Goal: Task Accomplishment & Management: Manage account settings

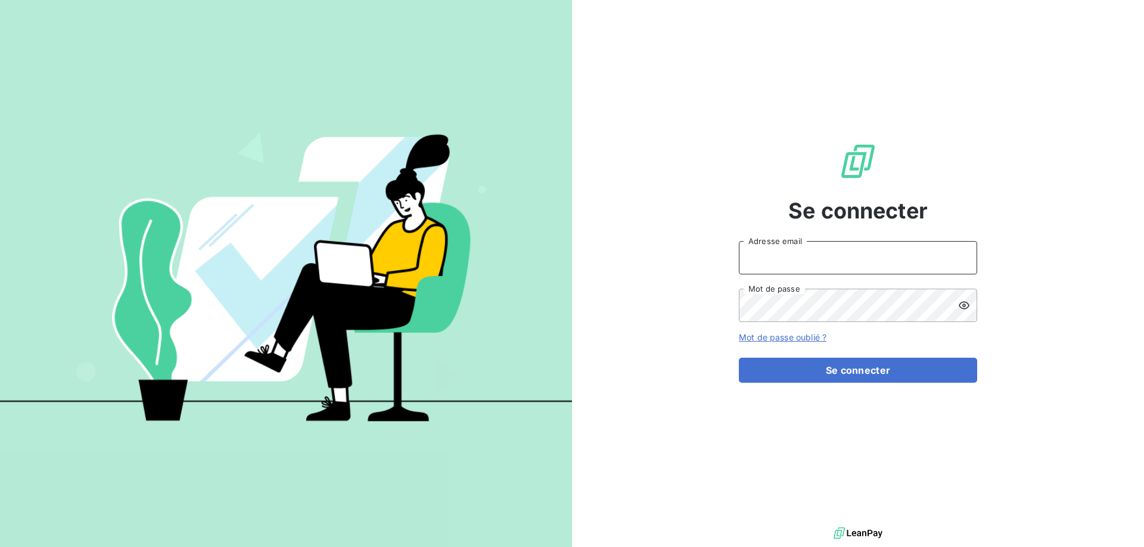
click at [785, 270] on input "Adresse email" at bounding box center [858, 257] width 238 height 33
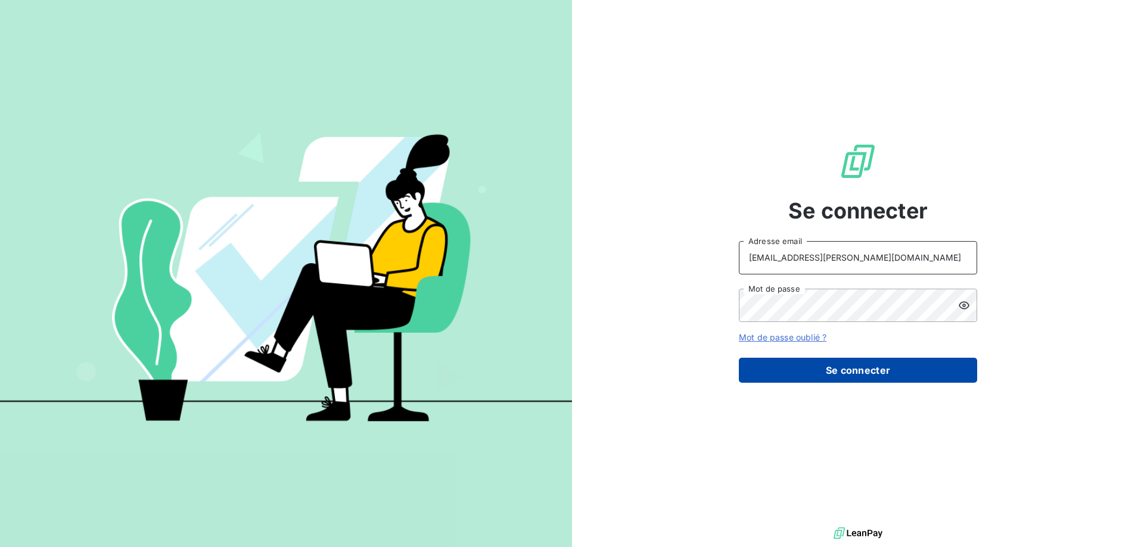
type input "[EMAIL_ADDRESS][PERSON_NAME][DOMAIN_NAME]"
click at [815, 371] on button "Se connecter" at bounding box center [858, 370] width 238 height 25
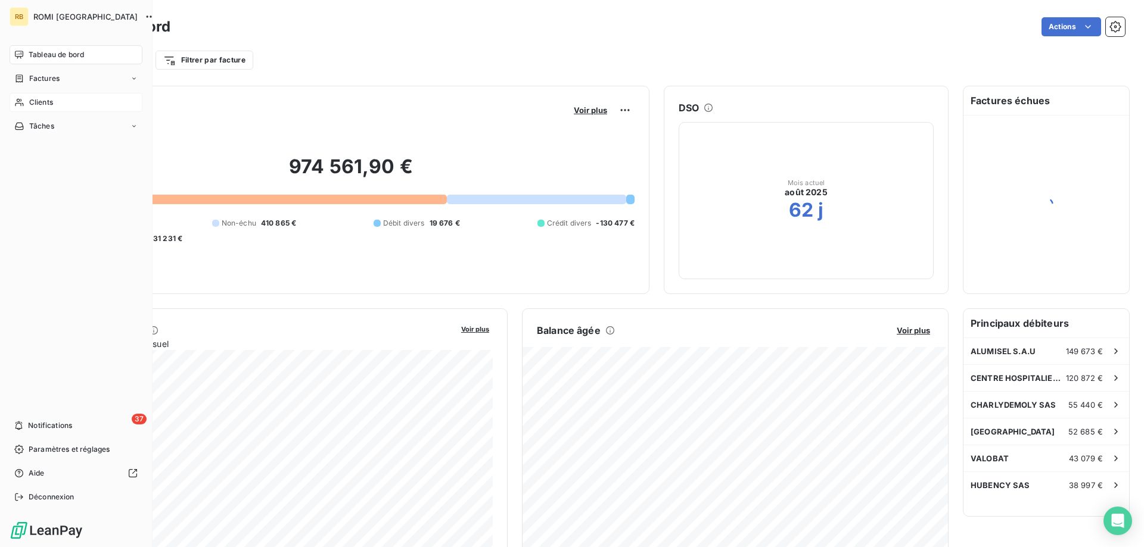
click at [30, 99] on span "Clients" at bounding box center [41, 102] width 24 height 11
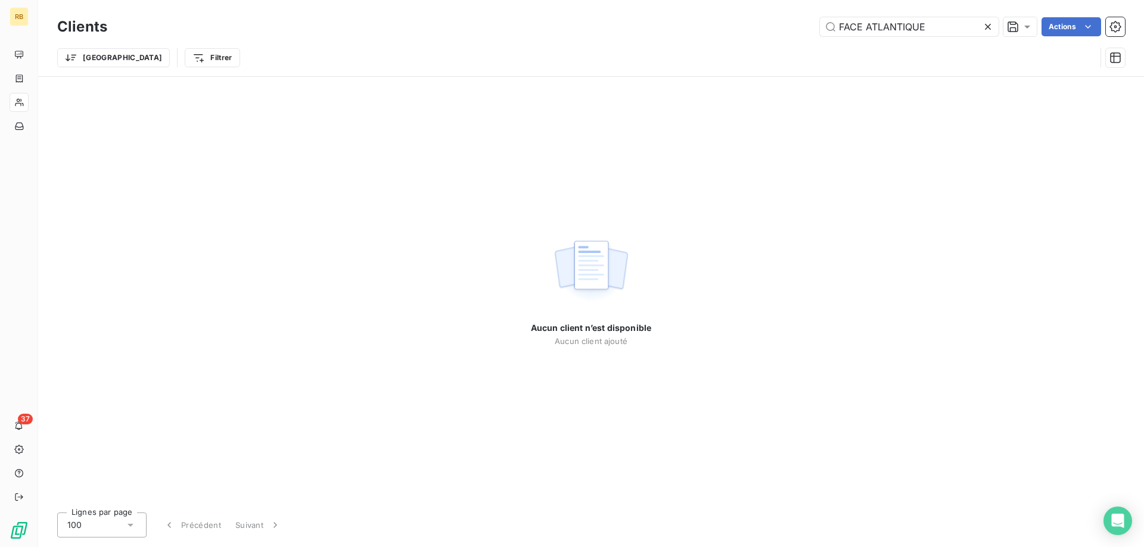
type input "FACE ATLANTIQUE"
